Goal: Share content: Share content

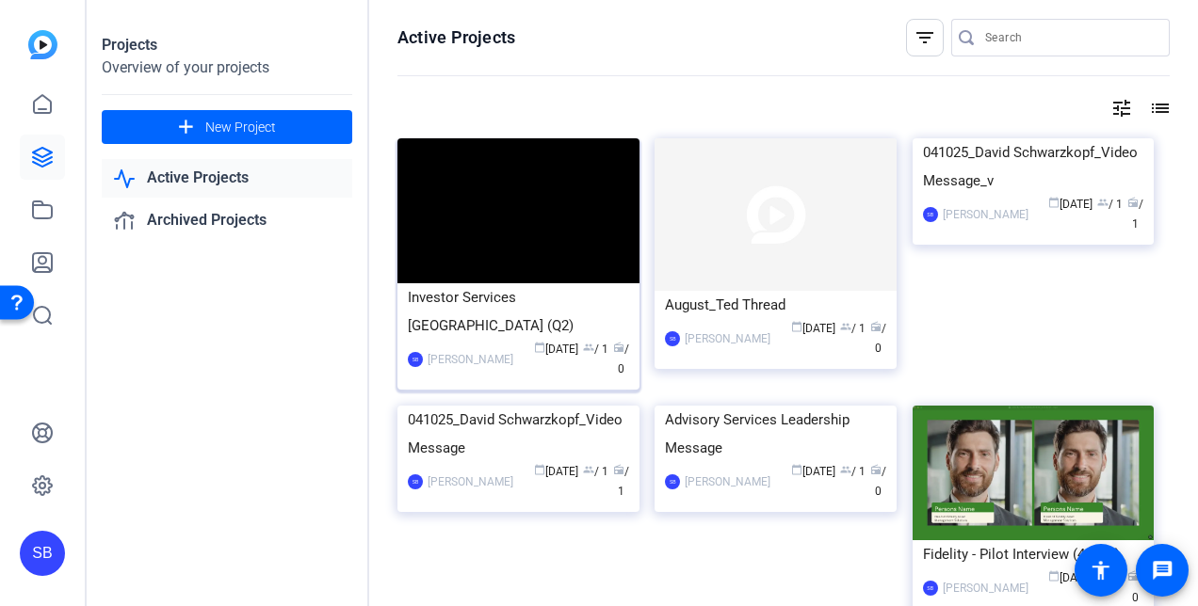
click at [539, 221] on img at bounding box center [518, 210] width 242 height 145
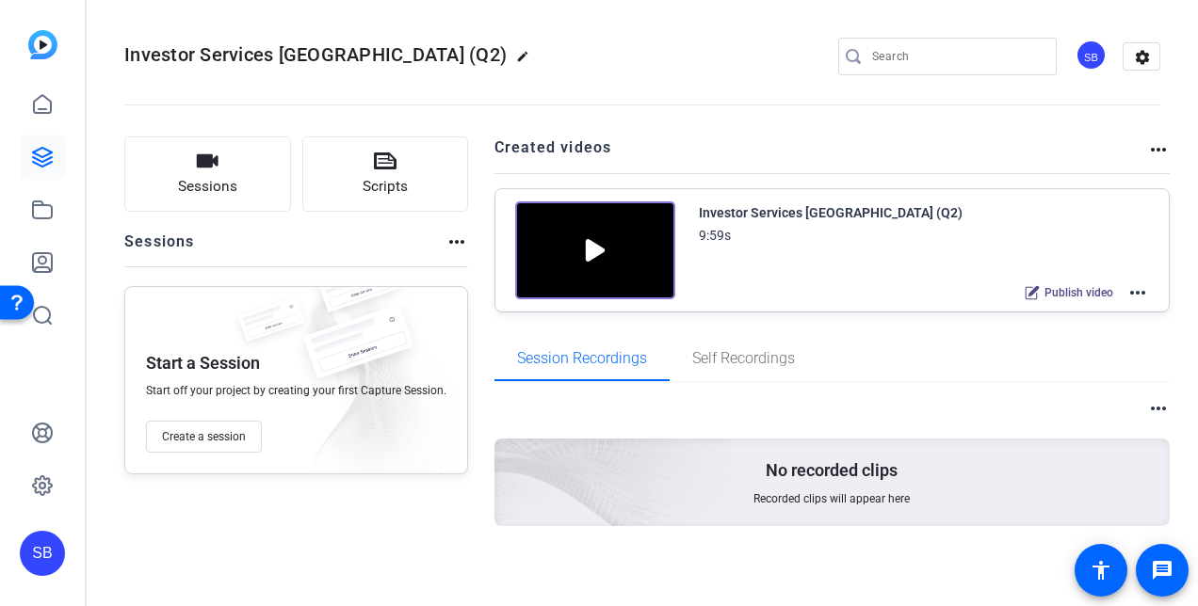
click at [587, 250] on img at bounding box center [595, 250] width 160 height 98
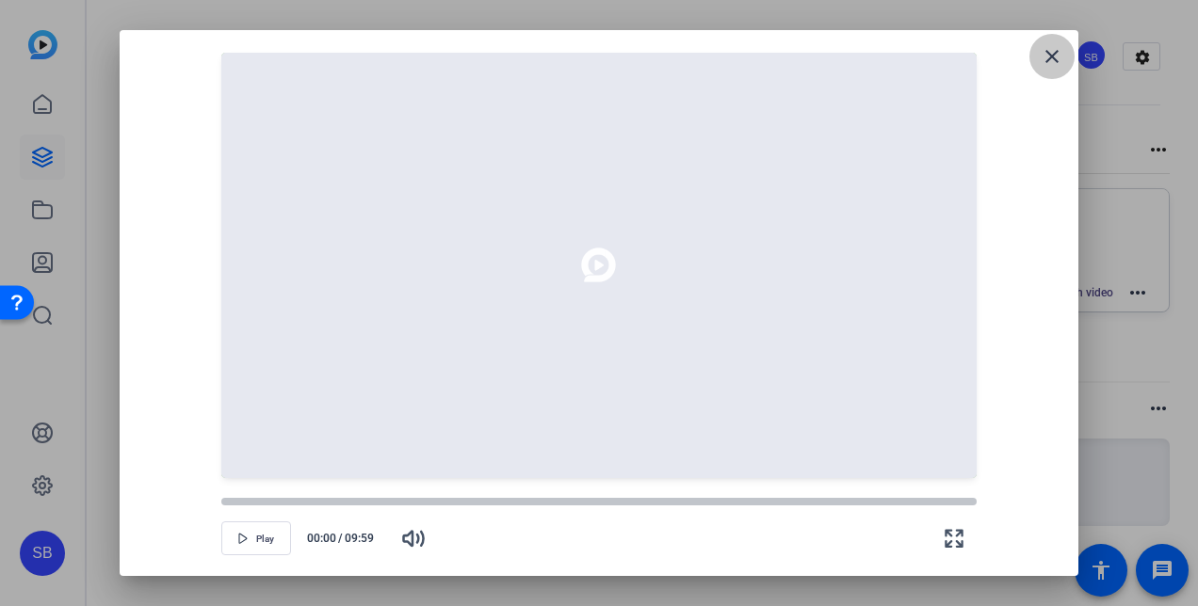
click at [1051, 62] on mat-icon "close" at bounding box center [1051, 56] width 23 height 23
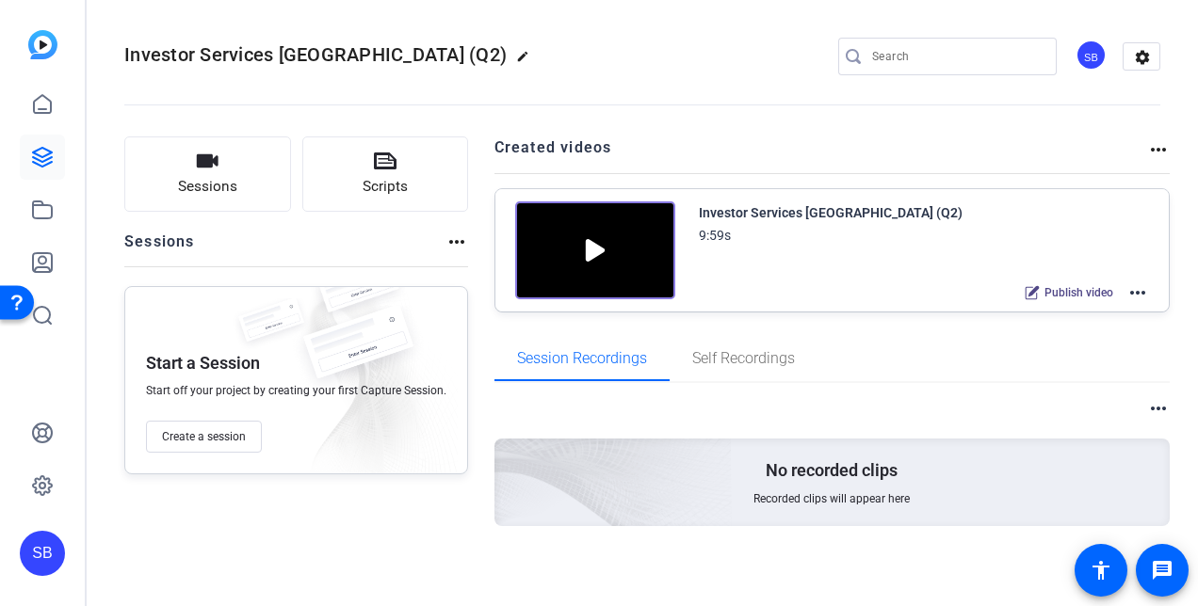
click at [1132, 292] on mat-icon "more_horiz" at bounding box center [1137, 292] width 23 height 23
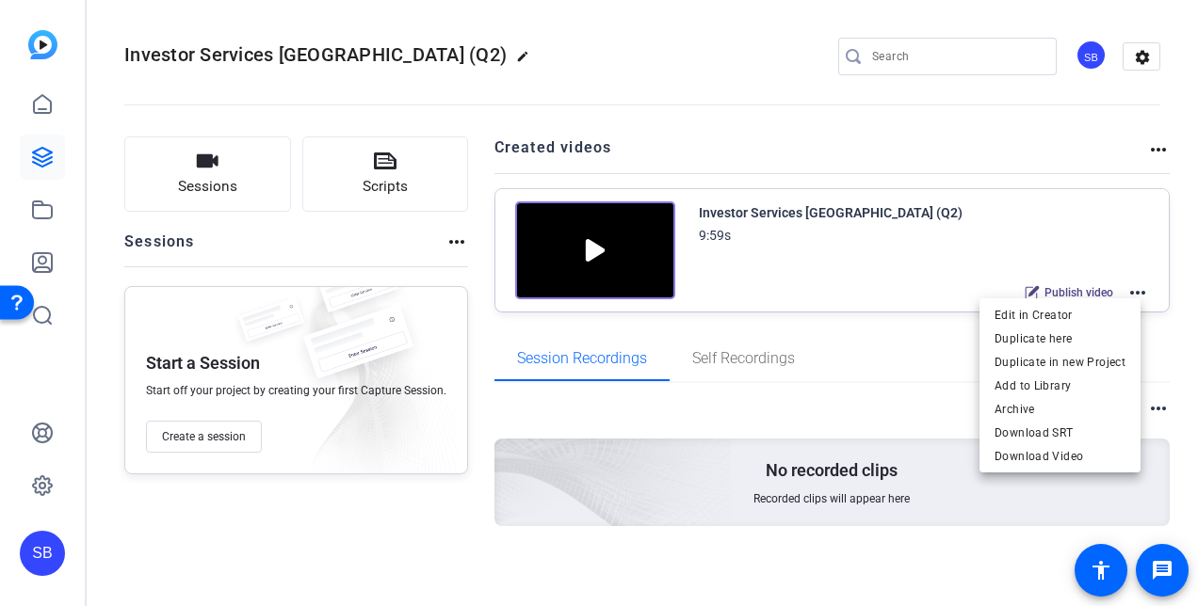
click at [1060, 287] on div at bounding box center [599, 303] width 1198 height 606
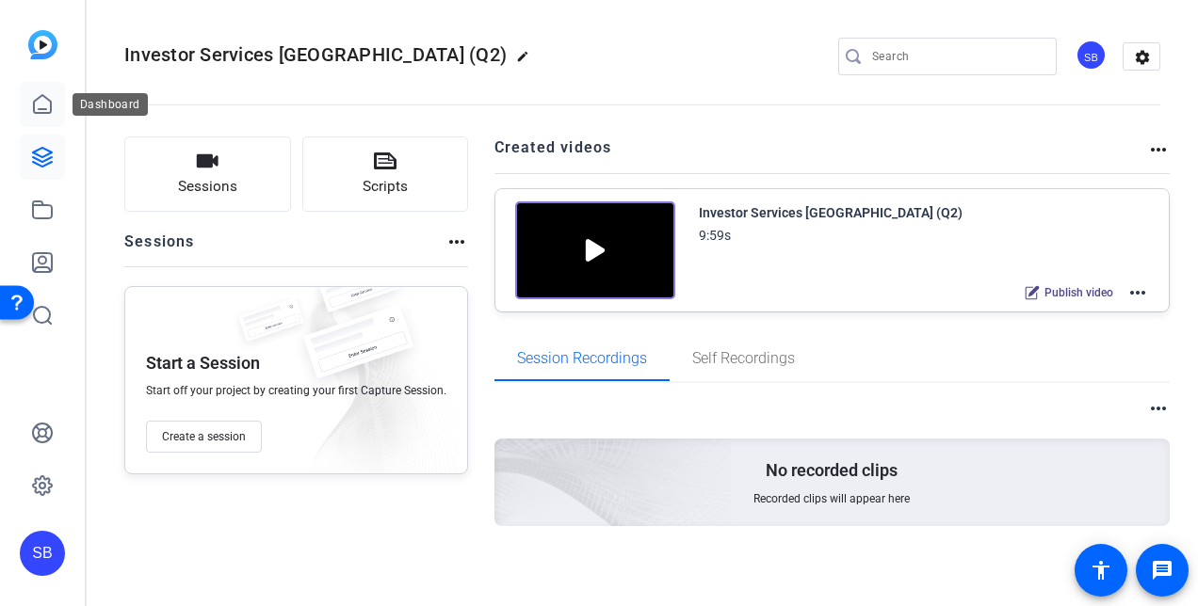
click at [47, 105] on icon at bounding box center [42, 104] width 23 height 23
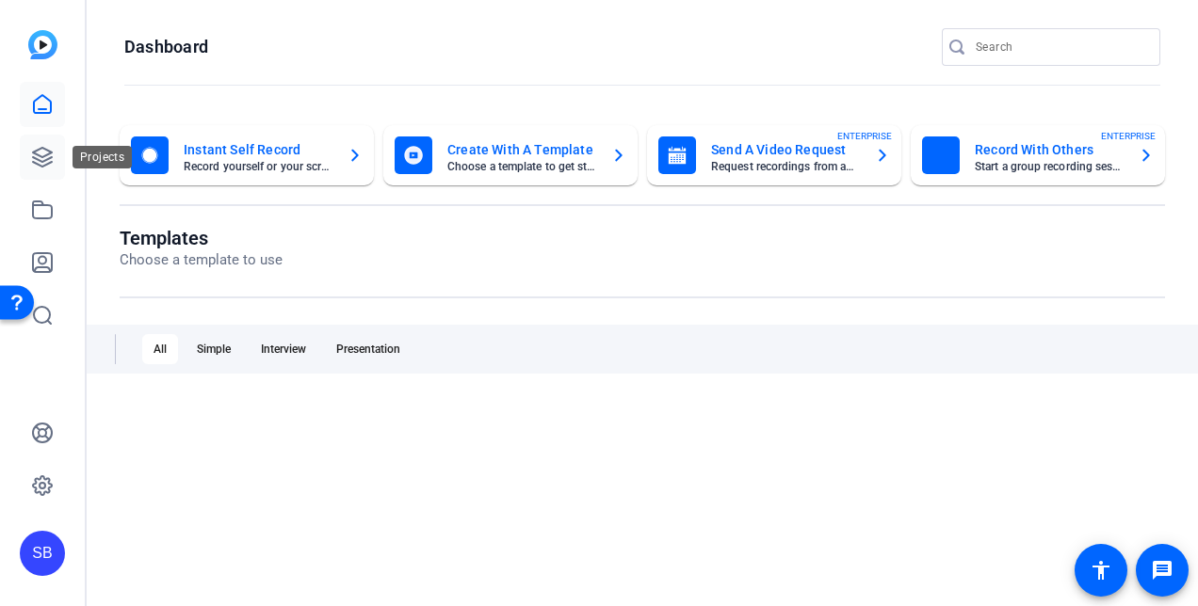
click at [47, 154] on icon at bounding box center [42, 157] width 19 height 19
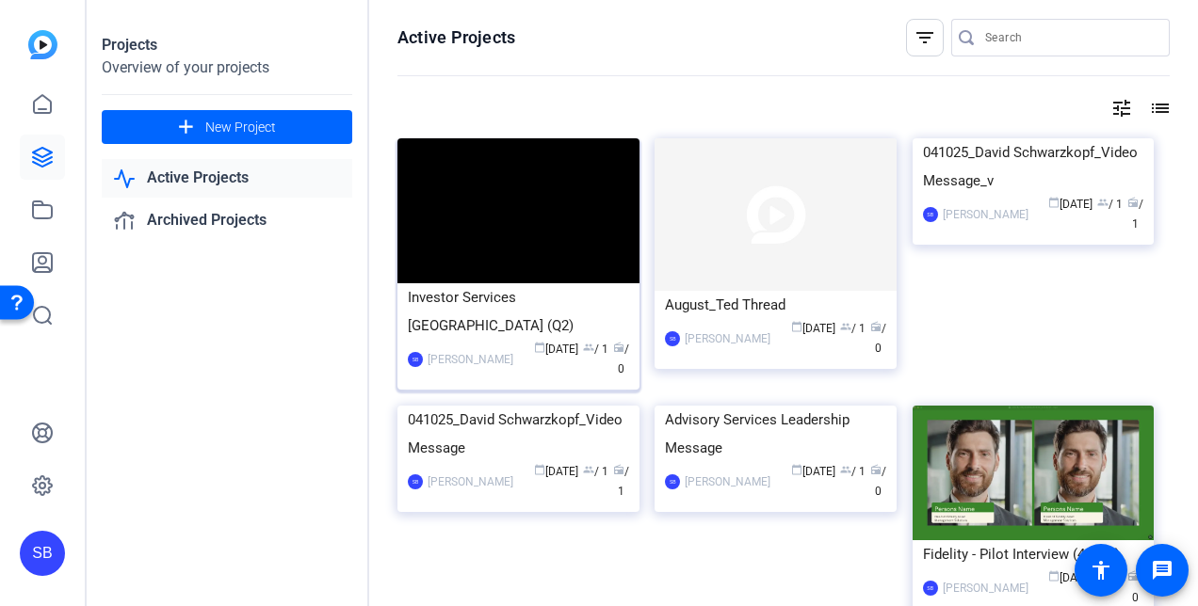
click at [578, 215] on img at bounding box center [518, 210] width 242 height 145
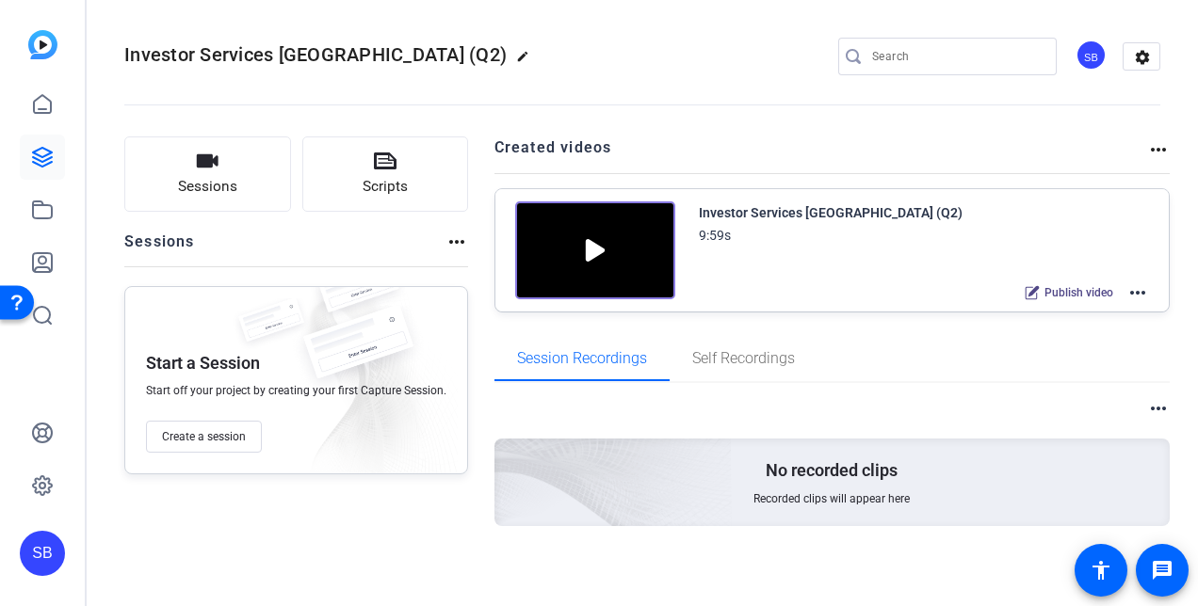
click at [1128, 284] on mat-icon "more_horiz" at bounding box center [1137, 292] width 23 height 23
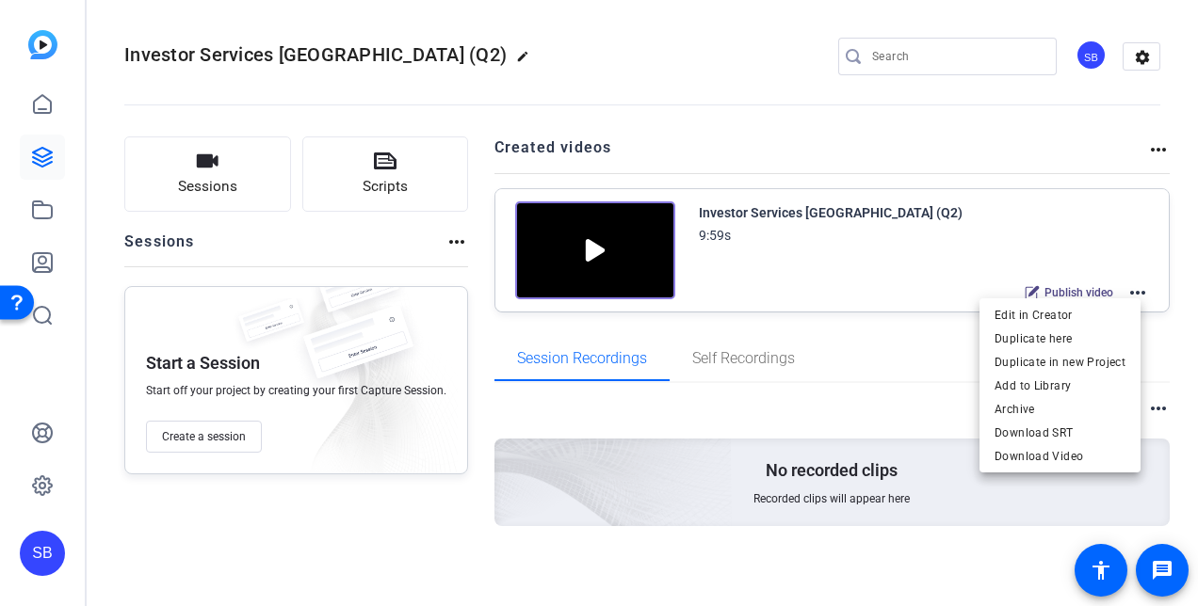
click at [859, 314] on div at bounding box center [599, 303] width 1198 height 606
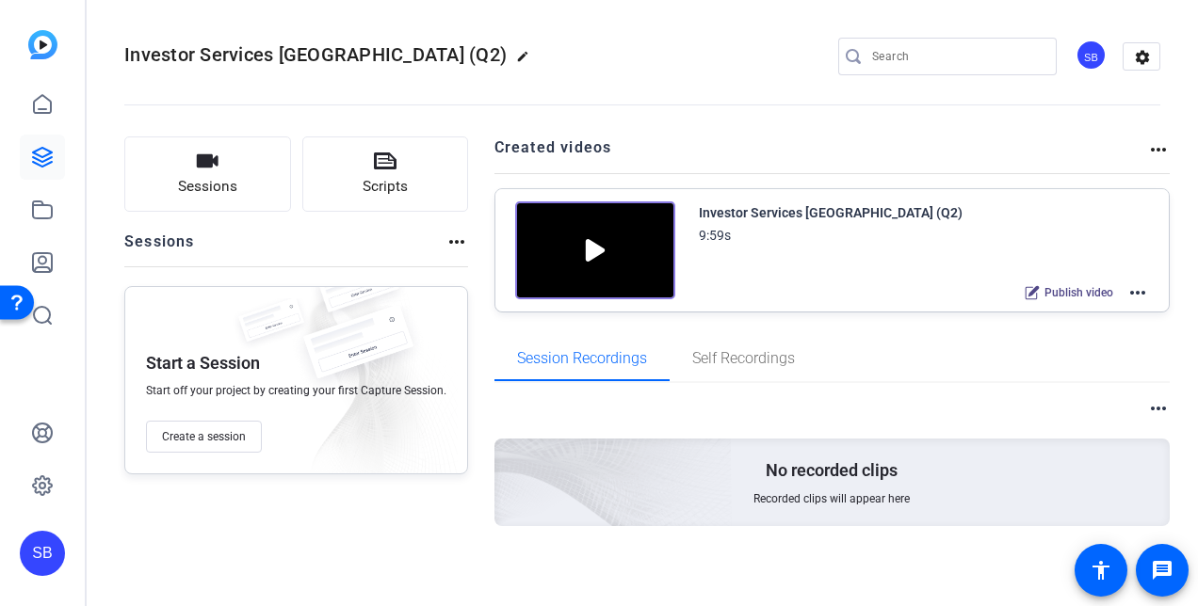
click at [1079, 292] on span "Publish video" at bounding box center [1078, 292] width 69 height 15
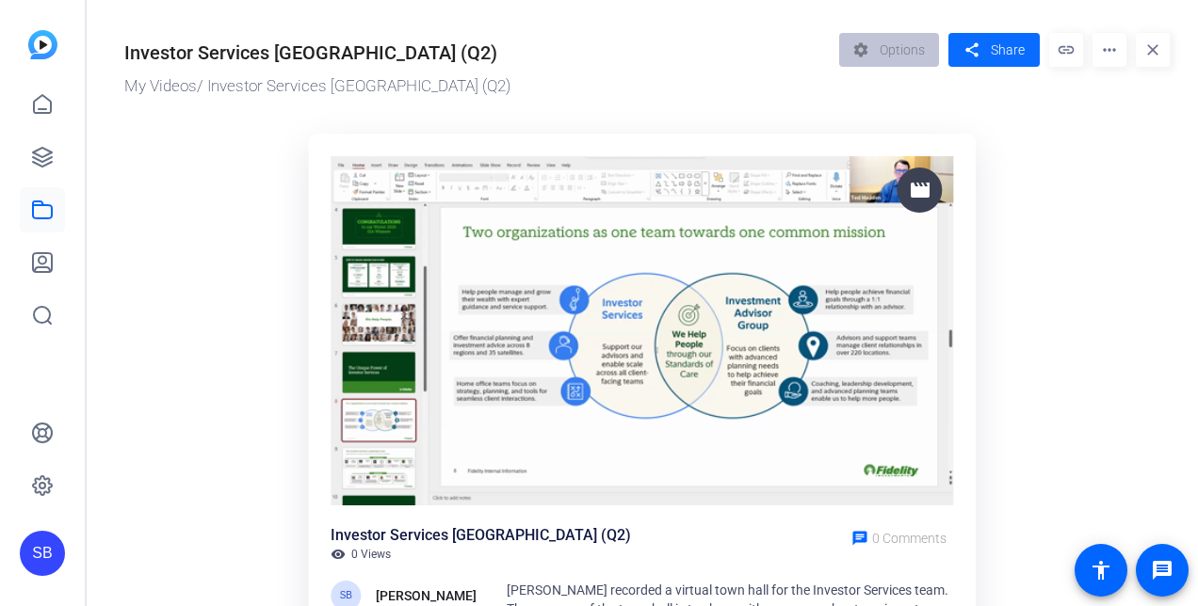
click at [1003, 56] on span "Share" at bounding box center [1007, 50] width 34 height 20
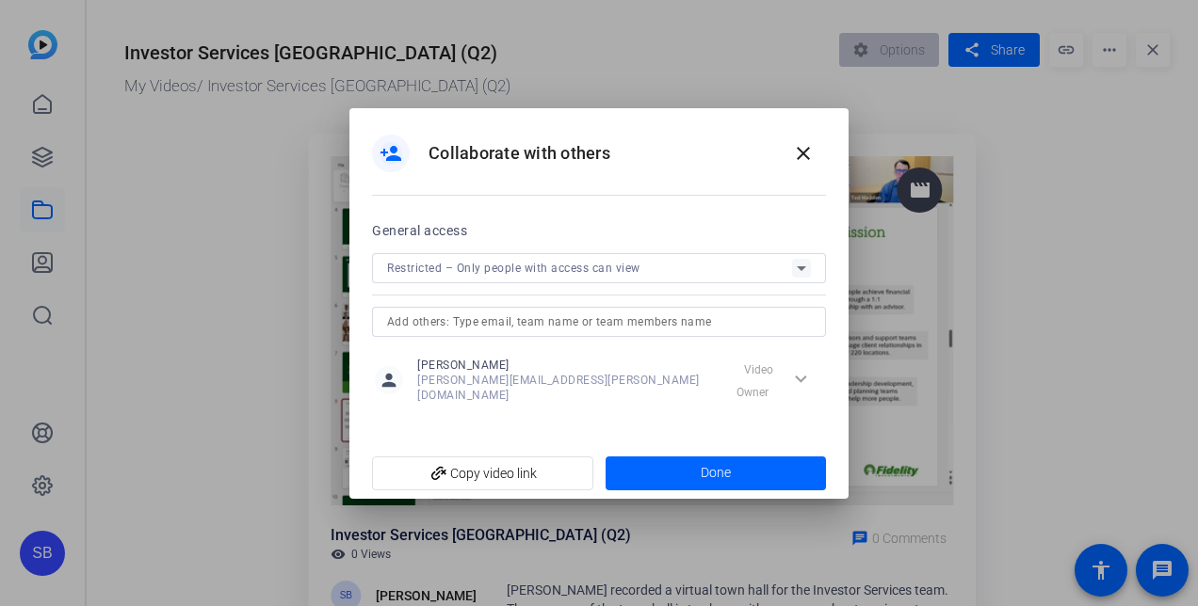
click at [706, 270] on div "Restricted – Only people with access can view" at bounding box center [589, 268] width 405 height 24
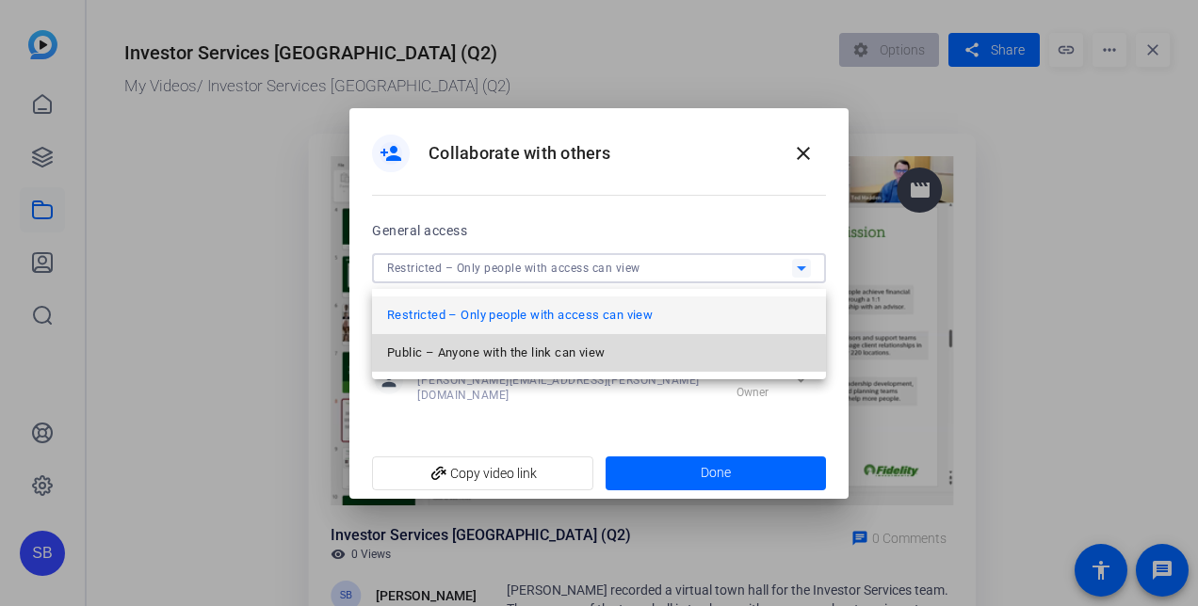
click at [587, 358] on span "Public – Anyone with the link can view" at bounding box center [495, 353] width 217 height 23
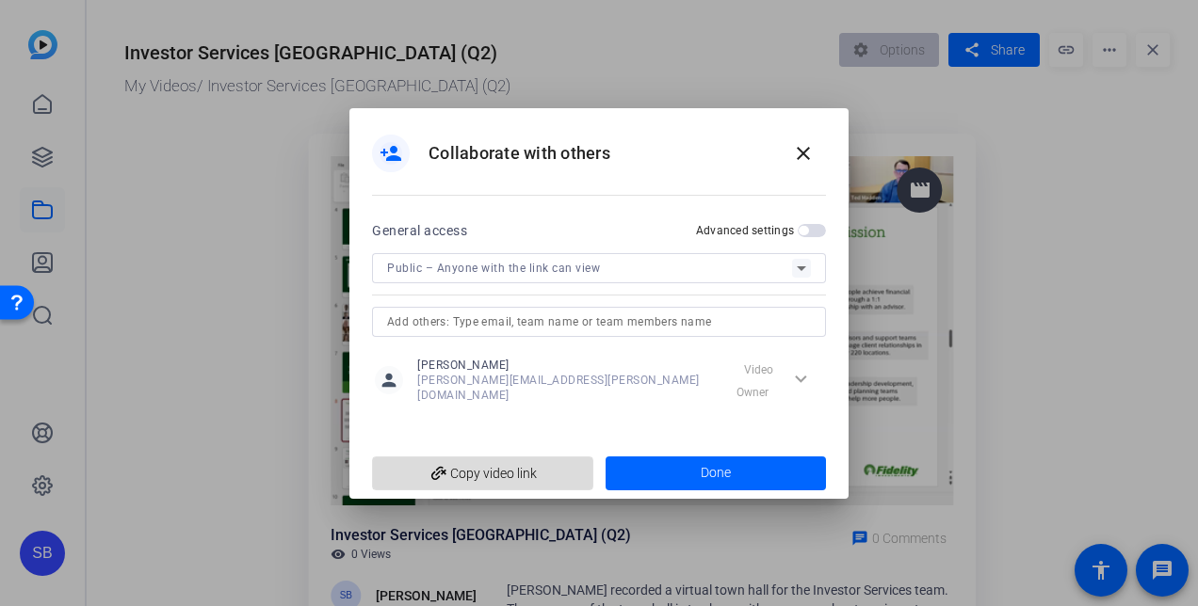
click at [493, 471] on span "add_link Copy video link" at bounding box center [482, 474] width 191 height 36
click at [808, 153] on mat-icon "close" at bounding box center [803, 153] width 23 height 23
